Goal: Task Accomplishment & Management: Manage account settings

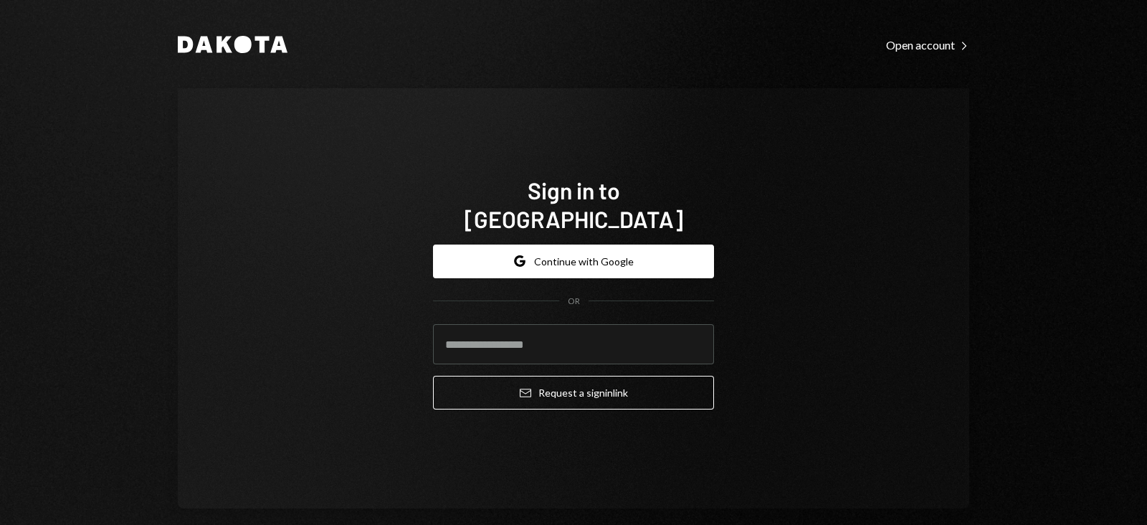
type input "**********"
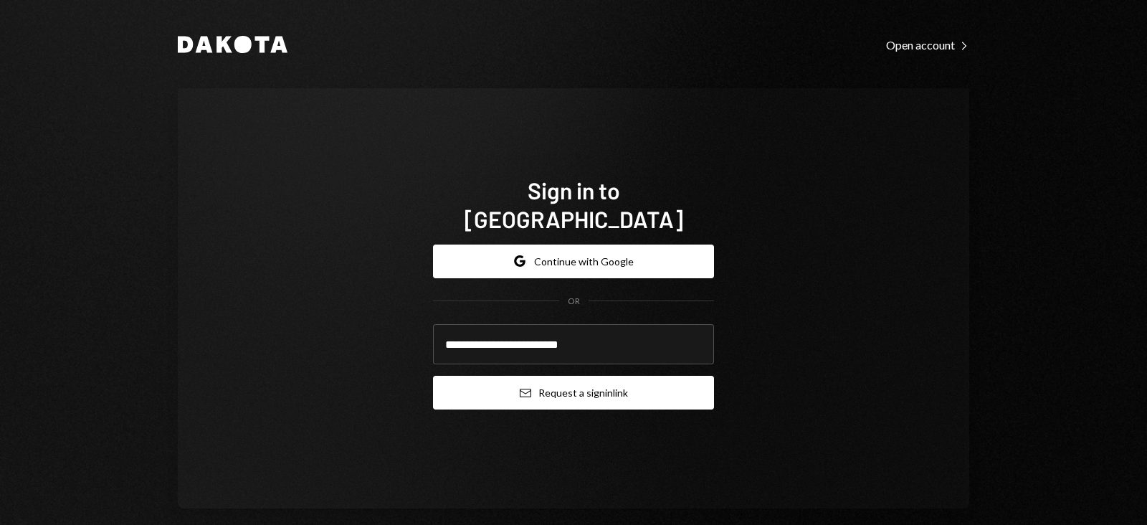
click at [538, 379] on button "Email Request a sign in link" at bounding box center [573, 393] width 281 height 34
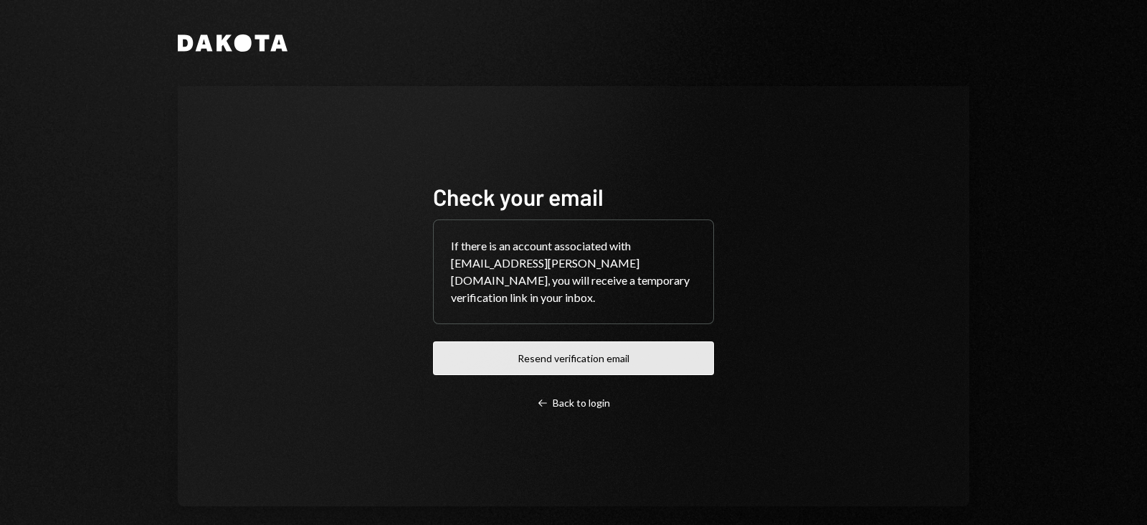
click at [556, 348] on button "Resend verification email" at bounding box center [573, 358] width 281 height 34
